Goal: Transaction & Acquisition: Subscribe to service/newsletter

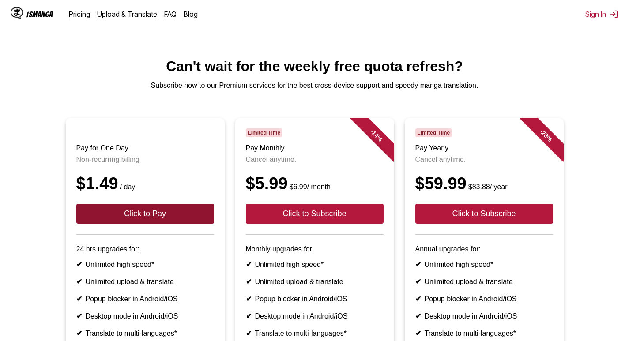
click at [158, 224] on button "Click to Pay" at bounding box center [145, 214] width 138 height 20
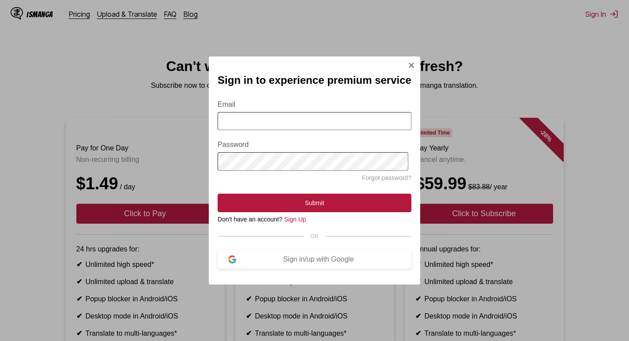
click at [263, 125] on input "Email" at bounding box center [315, 121] width 194 height 18
click at [398, 64] on div "Sign in to experience premium service Email Password Forgot password? Submit Do…" at bounding box center [315, 171] width 212 height 228
click at [405, 61] on div "Sign in to experience premium service Email Password Forgot password? Submit Do…" at bounding box center [315, 171] width 212 height 228
click at [408, 64] on img "Sign In Modal" at bounding box center [411, 65] width 7 height 7
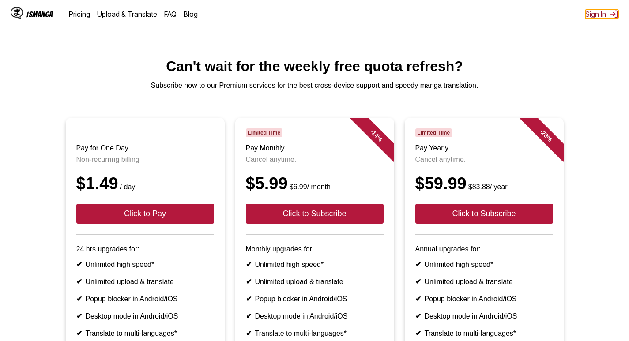
click at [603, 16] on button "Sign In" at bounding box center [602, 14] width 33 height 9
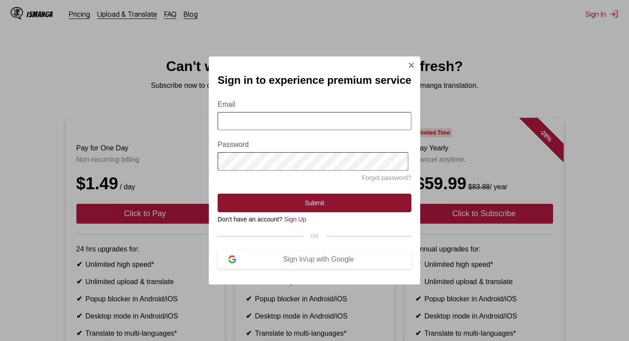
click at [335, 210] on button "Submit" at bounding box center [315, 203] width 194 height 19
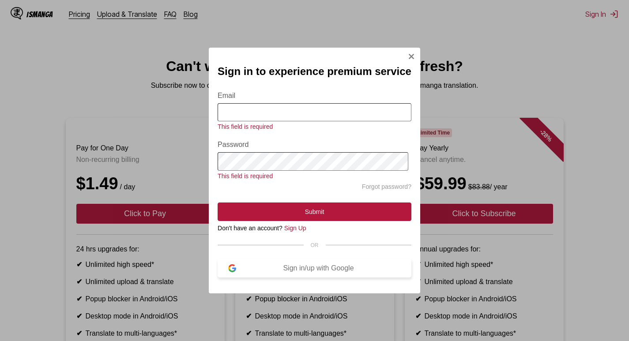
click at [324, 272] on div "Sign in/up with Google" at bounding box center [318, 268] width 165 height 8
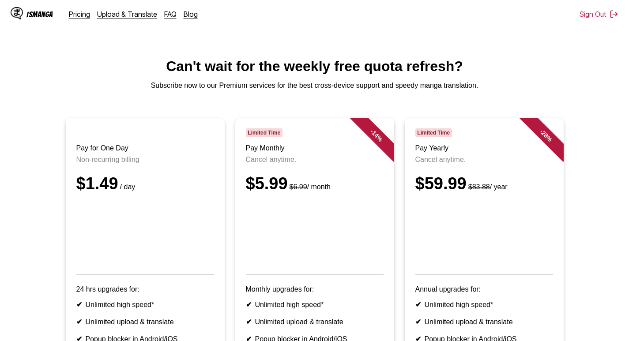
click at [41, 17] on div "IsManga" at bounding box center [39, 14] width 26 height 8
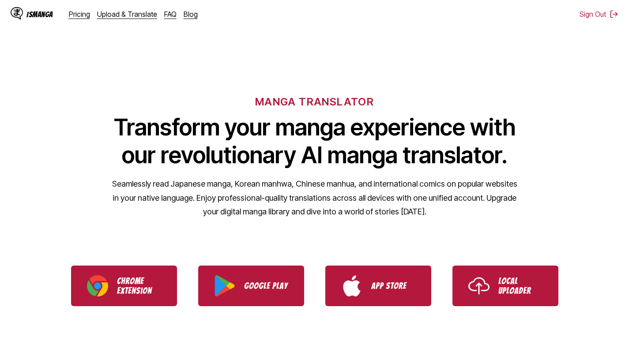
click at [48, 16] on div "IsManga" at bounding box center [39, 14] width 26 height 8
click at [599, 12] on button "Sign Out" at bounding box center [599, 14] width 39 height 9
